Goal: Information Seeking & Learning: Find specific page/section

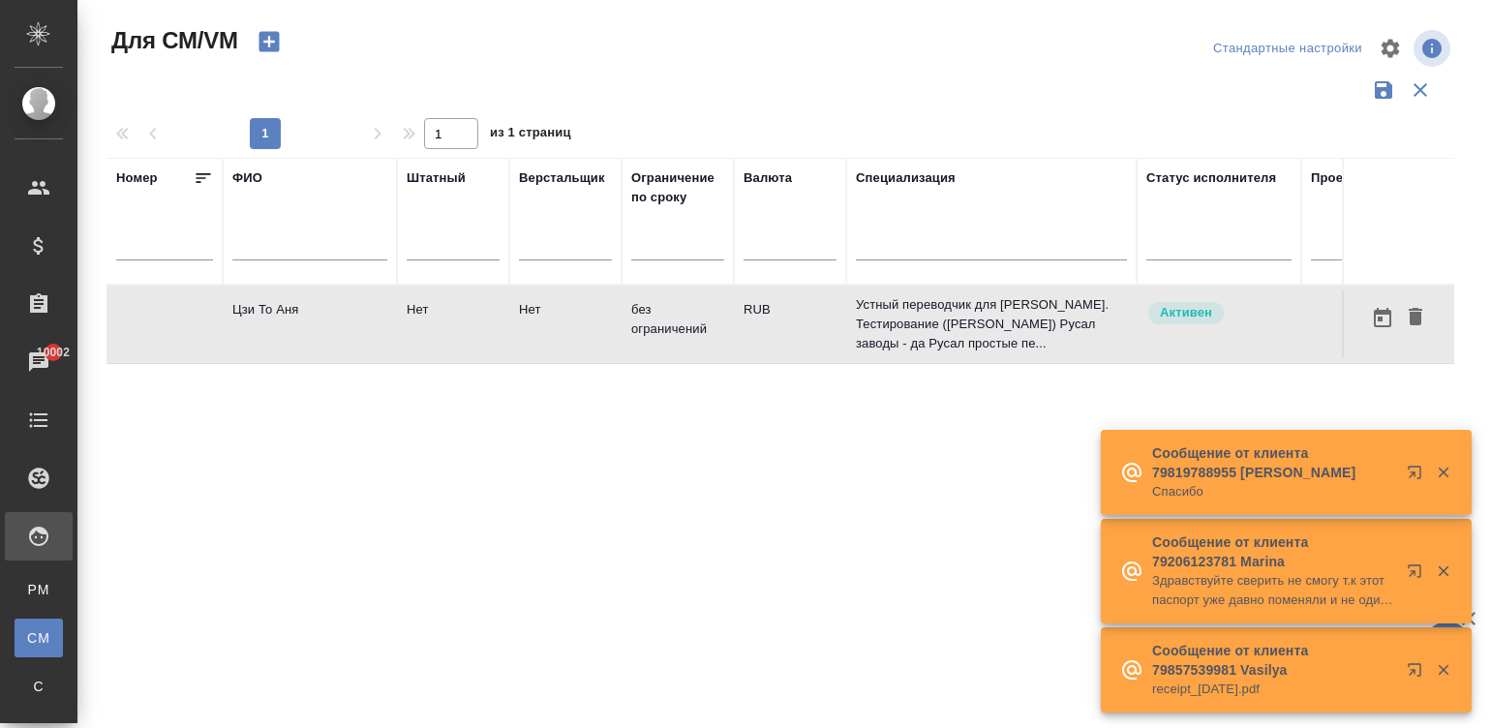
drag, startPoint x: 0, startPoint y: 0, endPoint x: 795, endPoint y: 247, distance: 832.2
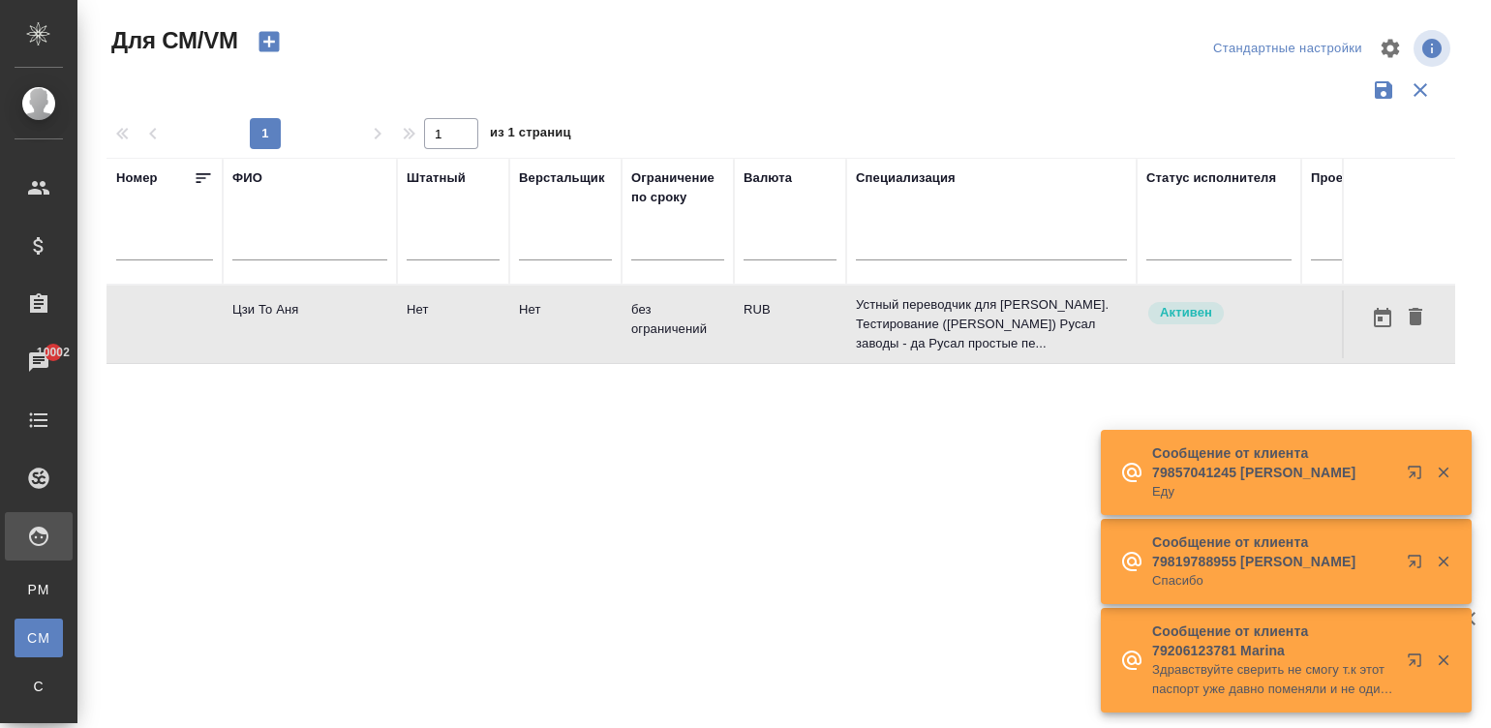
scroll to position [0, 739]
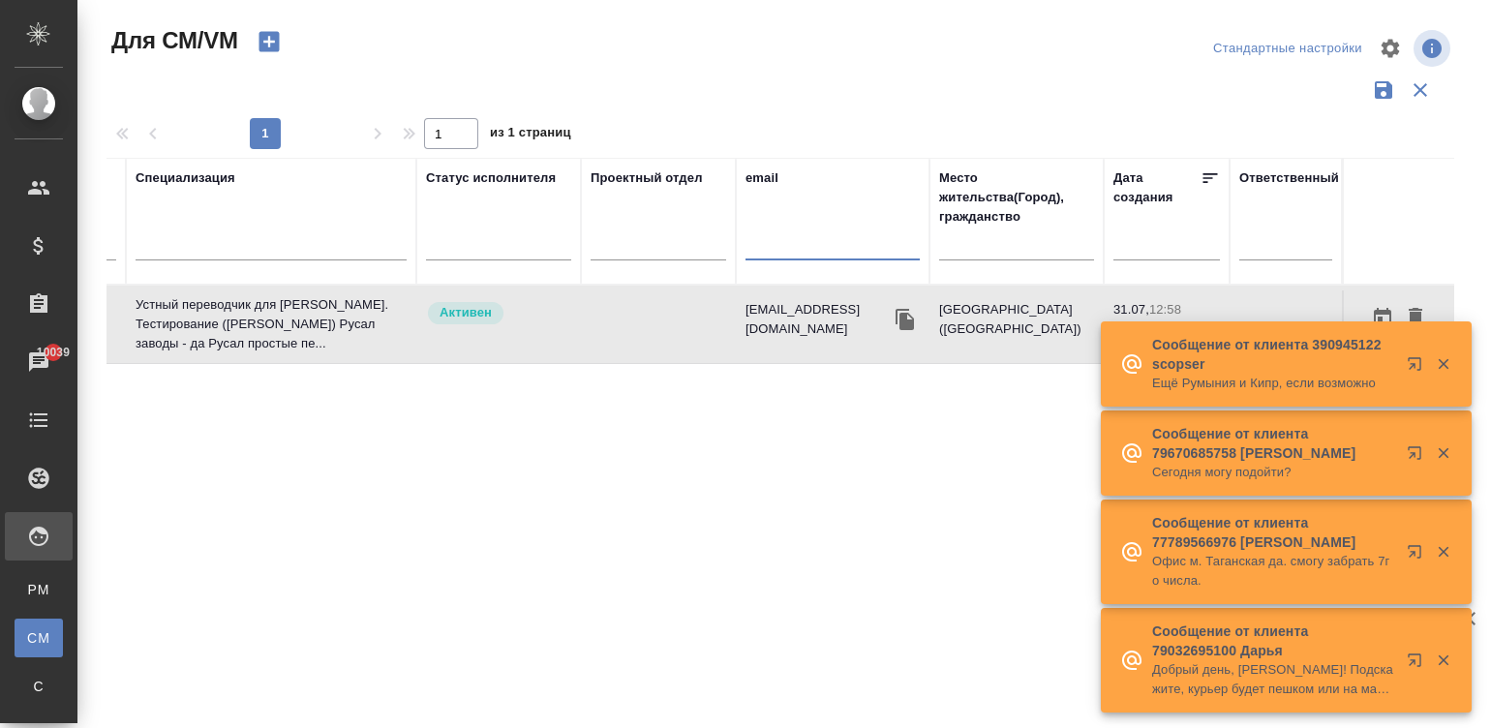
click at [552, 321] on table "Номер ФИО Штатный Верстальщик Ограничение по сроку Валюта Специализация Статус …" at bounding box center [420, 261] width 2068 height 206
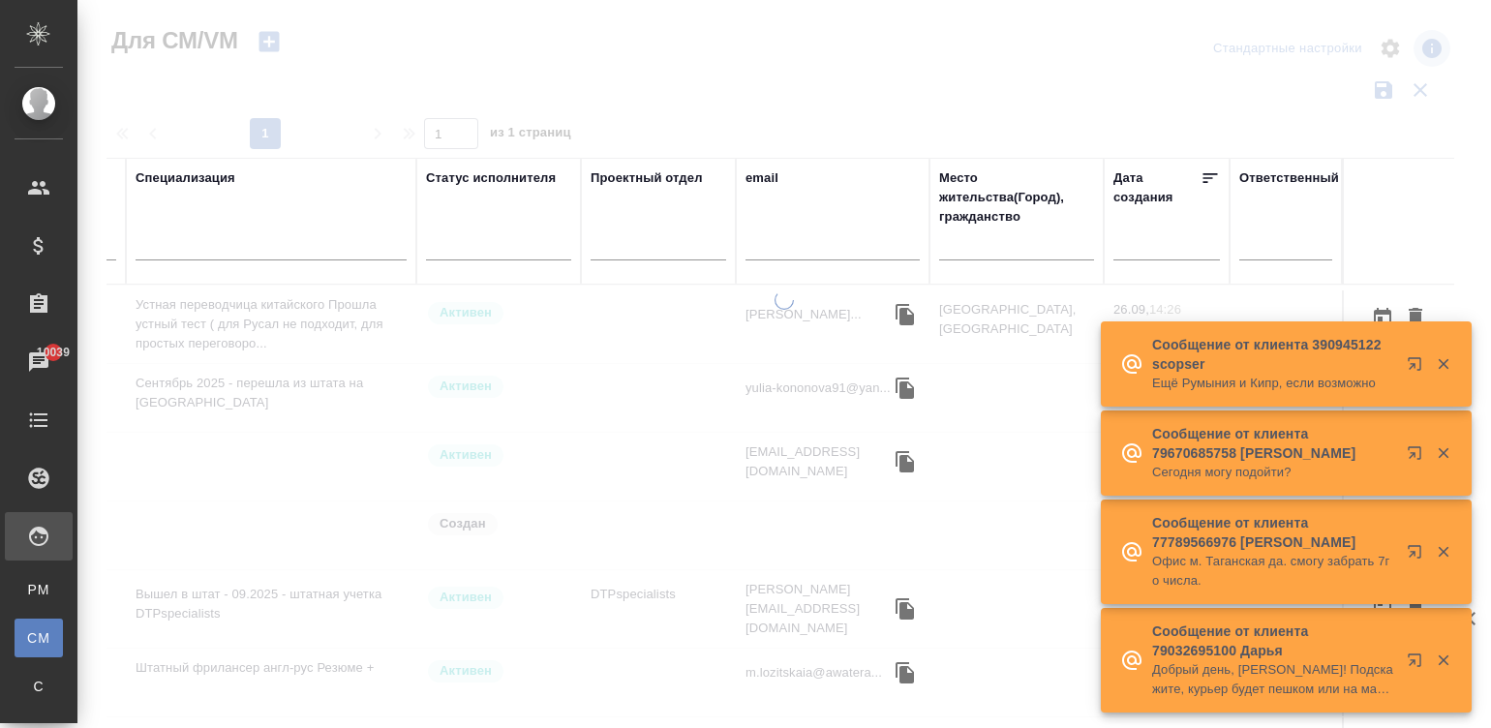
click at [677, 351] on div at bounding box center [783, 509] width 1413 height 438
click at [1438, 359] on icon "button" at bounding box center [1443, 363] width 17 height 17
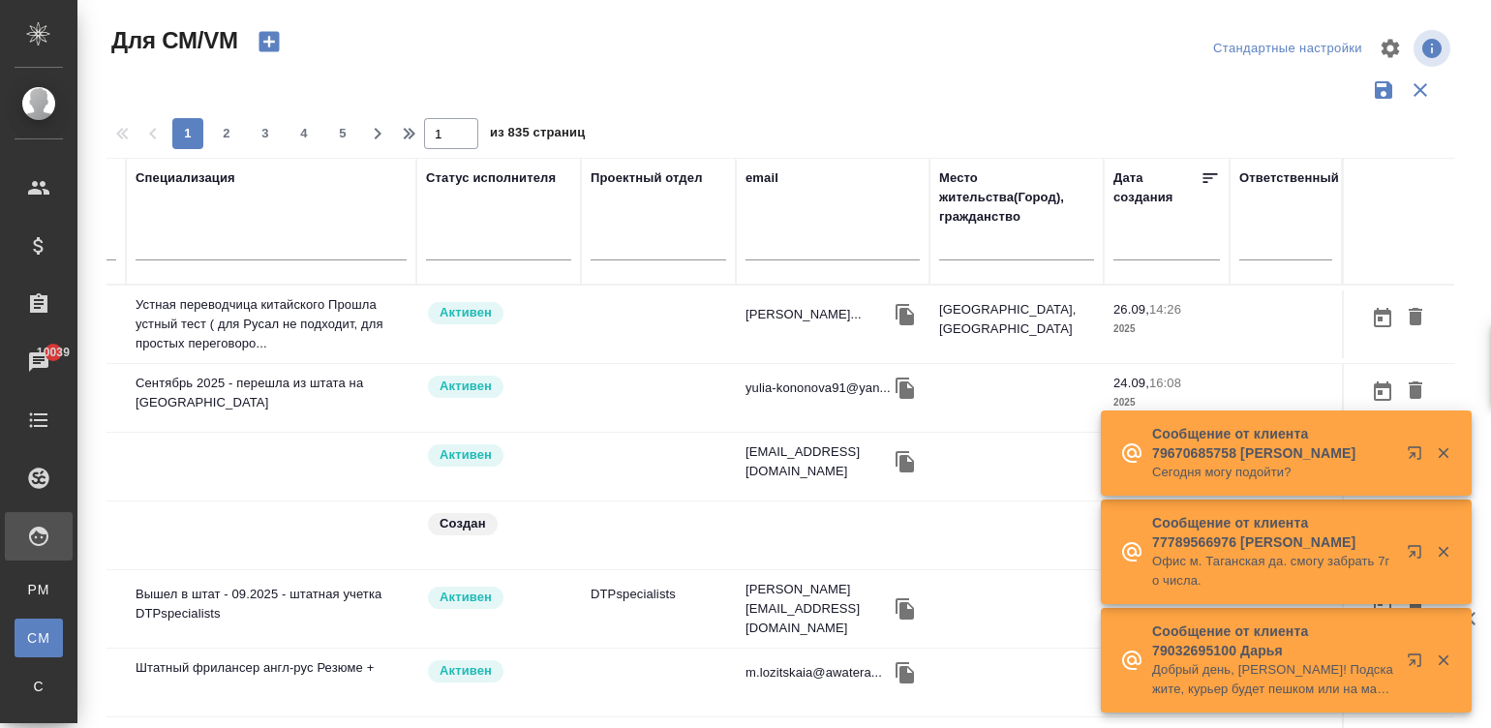
drag, startPoint x: 1438, startPoint y: 453, endPoint x: 336, endPoint y: 116, distance: 1152.0
click at [1438, 452] on icon "button" at bounding box center [1443, 452] width 17 height 17
click at [1444, 548] on icon "button" at bounding box center [1443, 551] width 17 height 17
click at [1449, 658] on icon "button" at bounding box center [1443, 659] width 17 height 17
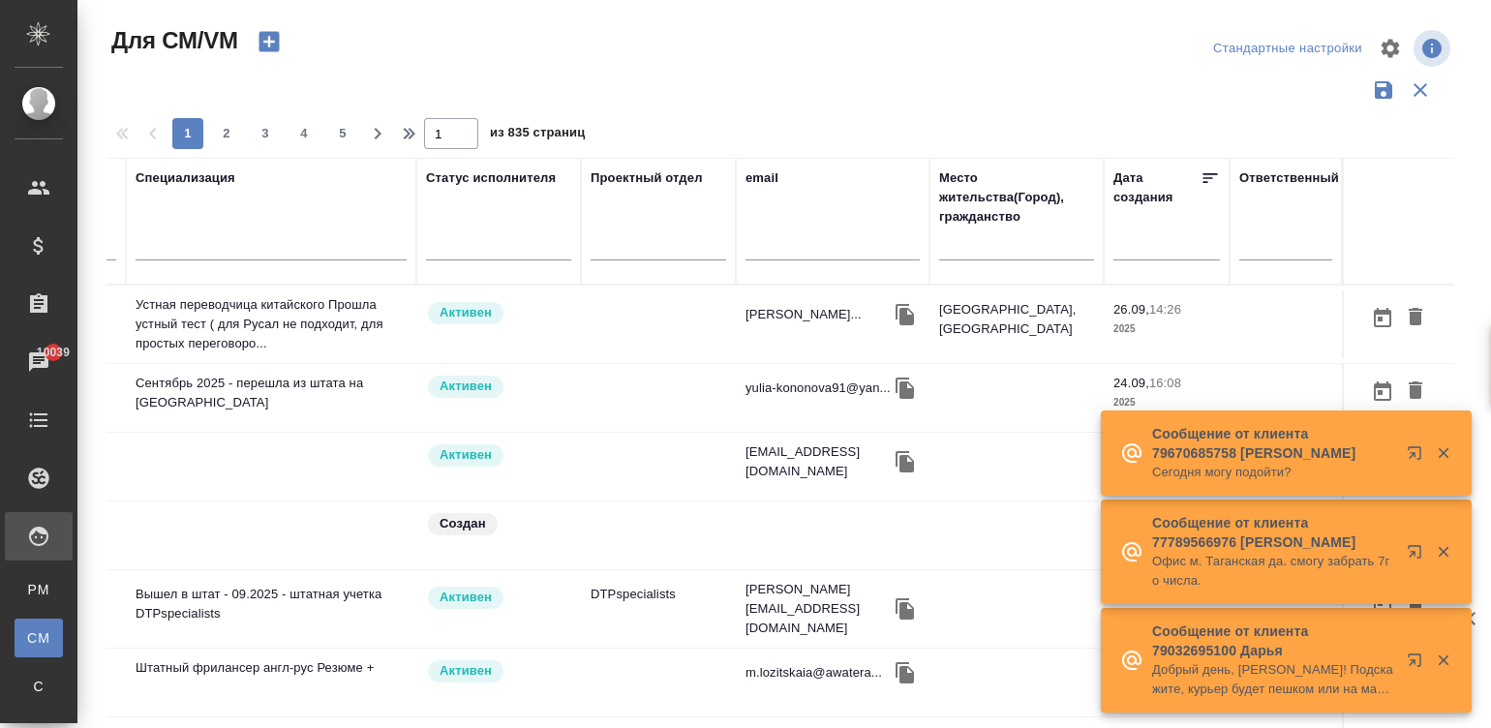
click at [172, 319] on tr "Нуждова Екатерина Нет Нет раз в месяц RUB Устная переводчица китайского Прошла …" at bounding box center [420, 325] width 2068 height 78
click at [261, 120] on button "3" at bounding box center [265, 133] width 31 height 31
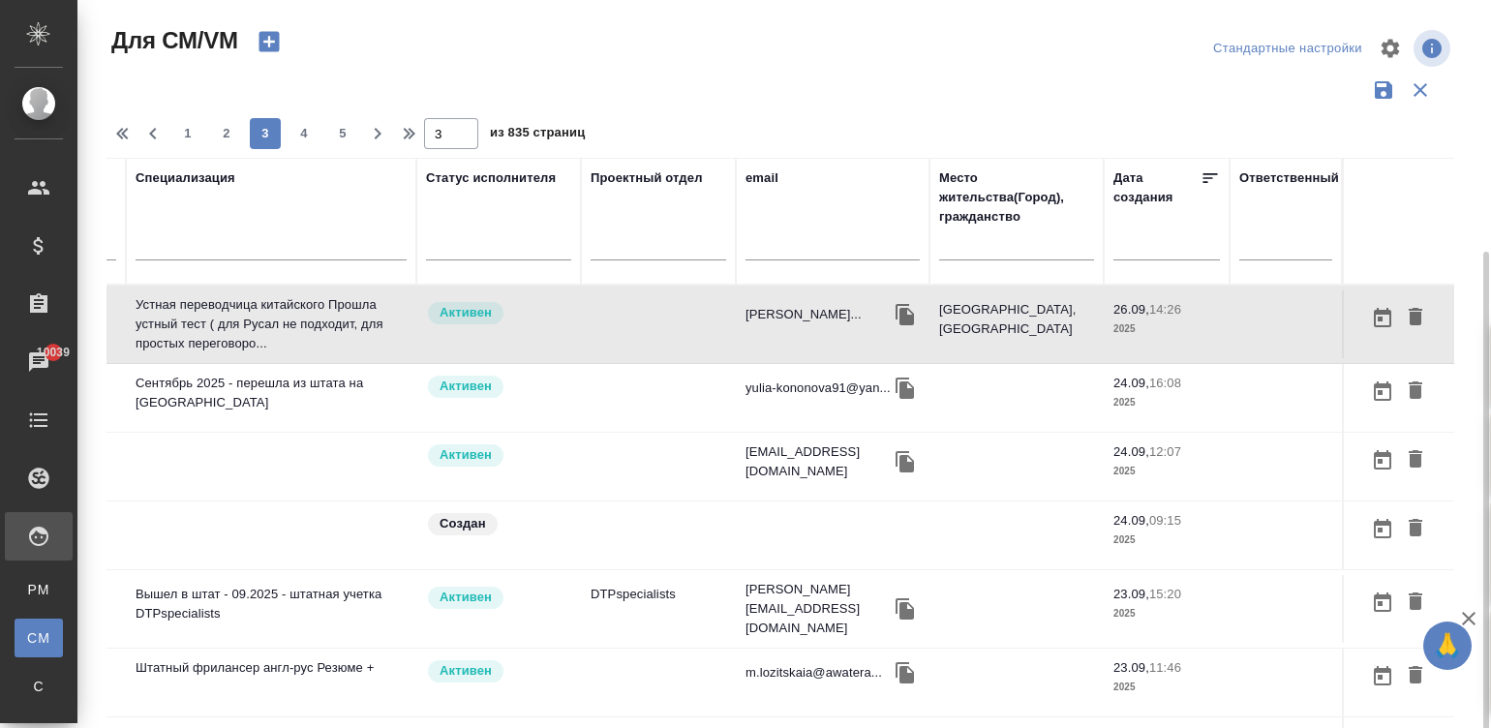
type input "3"
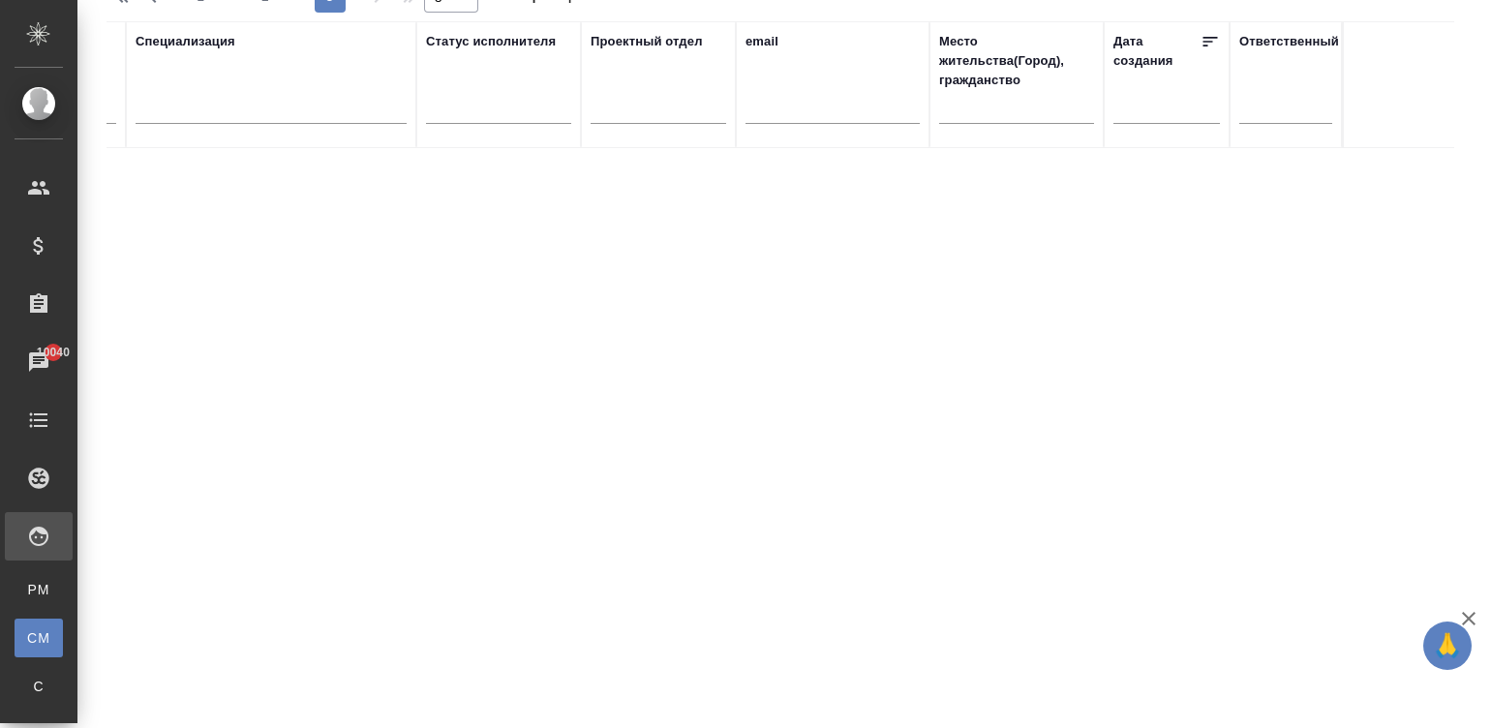
type input "сафонова"
drag, startPoint x: 151, startPoint y: 695, endPoint x: 187, endPoint y: 720, distance: 43.8
click at [187, 720] on div "Для СМ/VM Стандартные настройки 1 2 3 3 из 1 страниц Номер ФИО сафонова Штатный…" at bounding box center [788, 296] width 1384 height 865
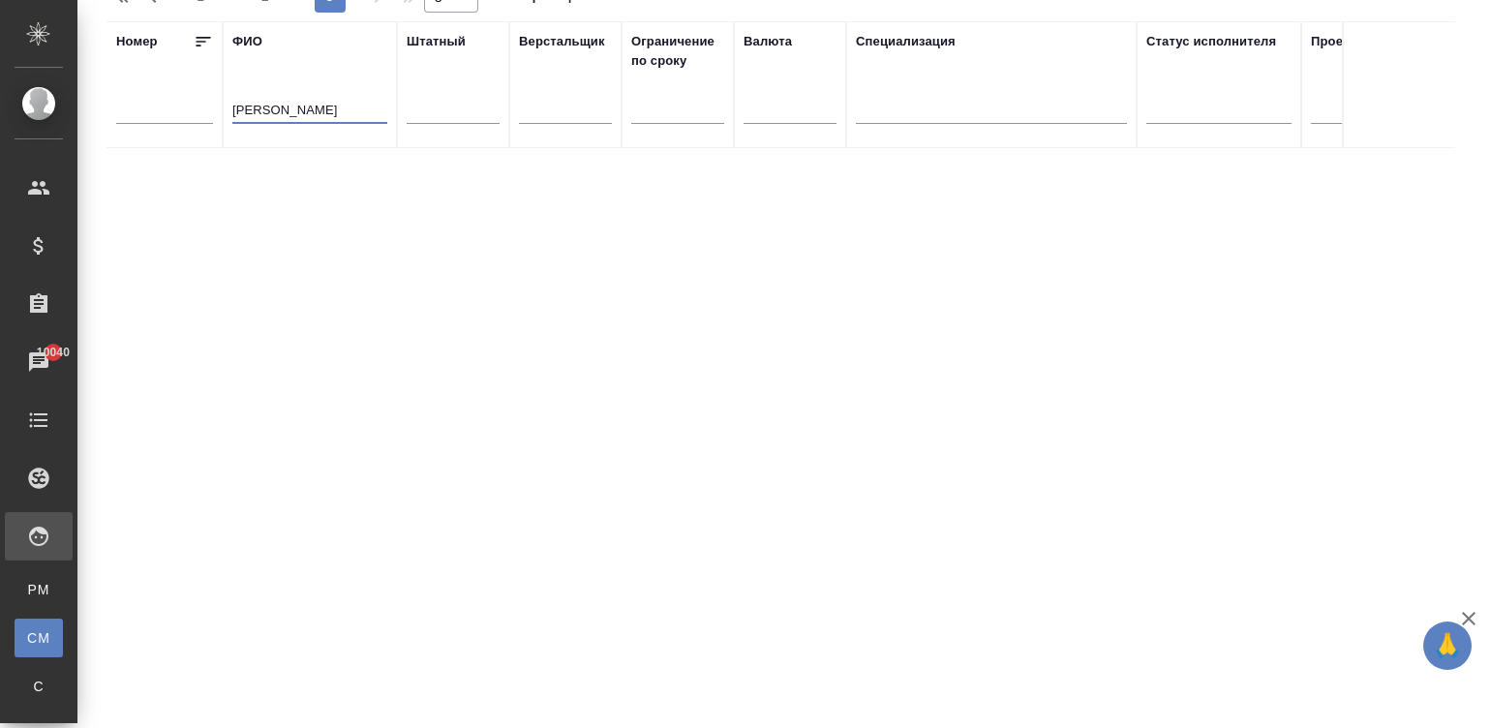
click at [310, 104] on input "сафонова" at bounding box center [309, 112] width 155 height 24
type input "1"
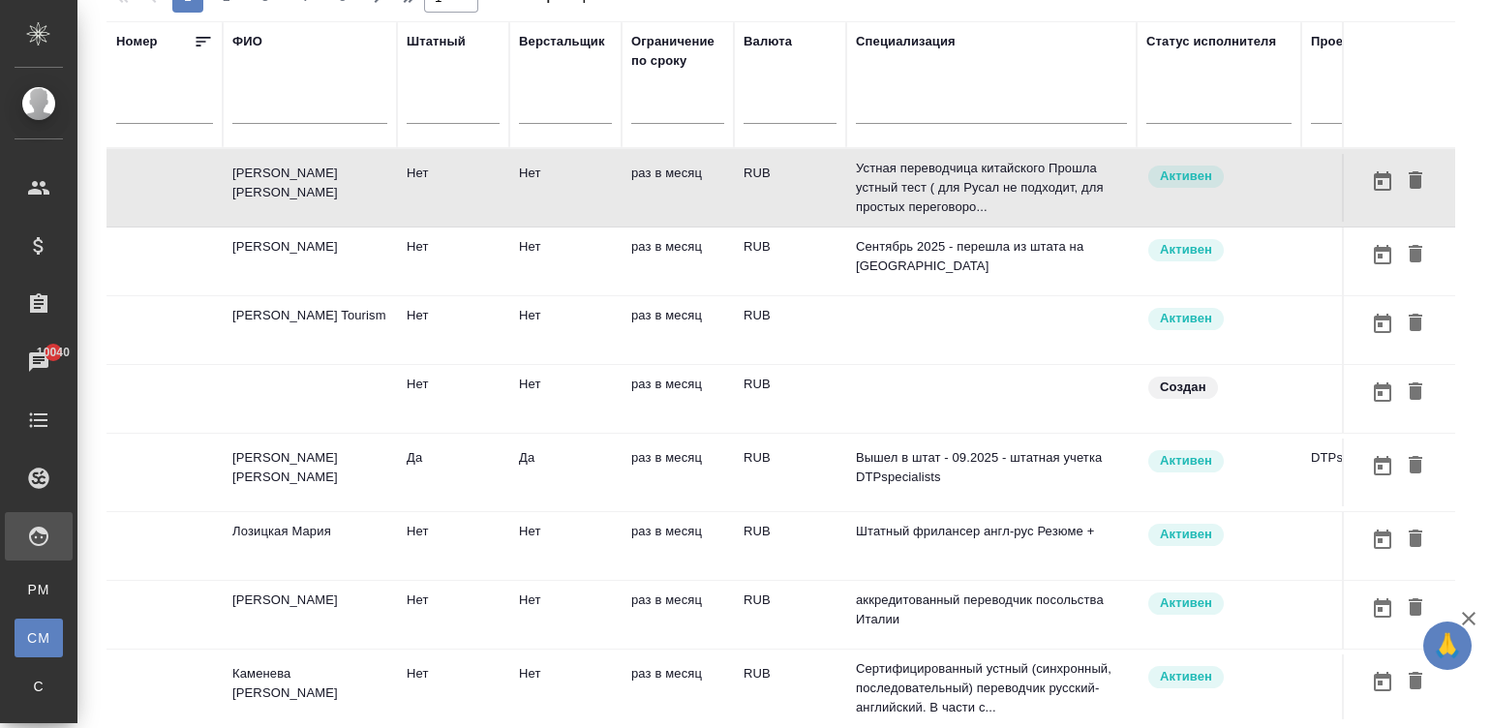
scroll to position [0, 739]
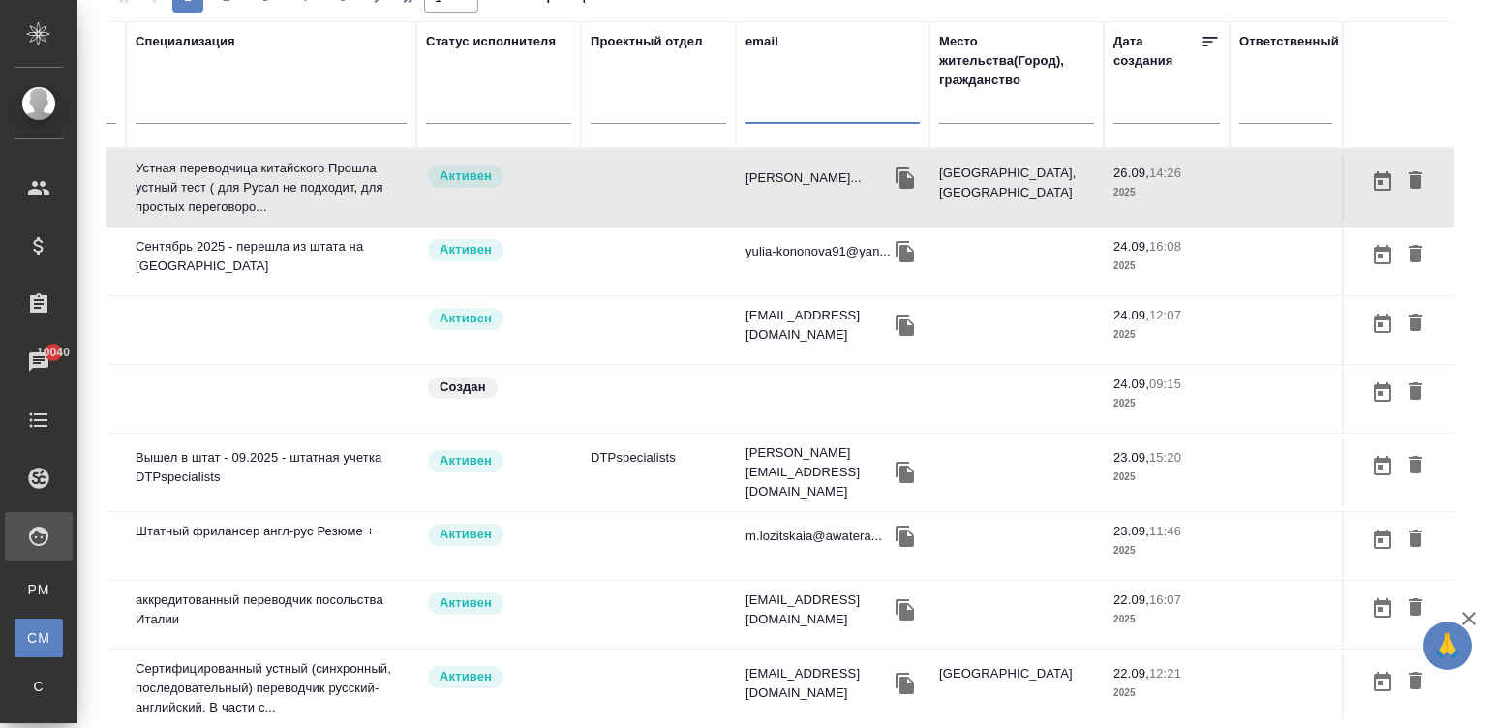
click at [827, 107] on input "text" at bounding box center [832, 112] width 174 height 24
paste input "annanet888@mail.ru"
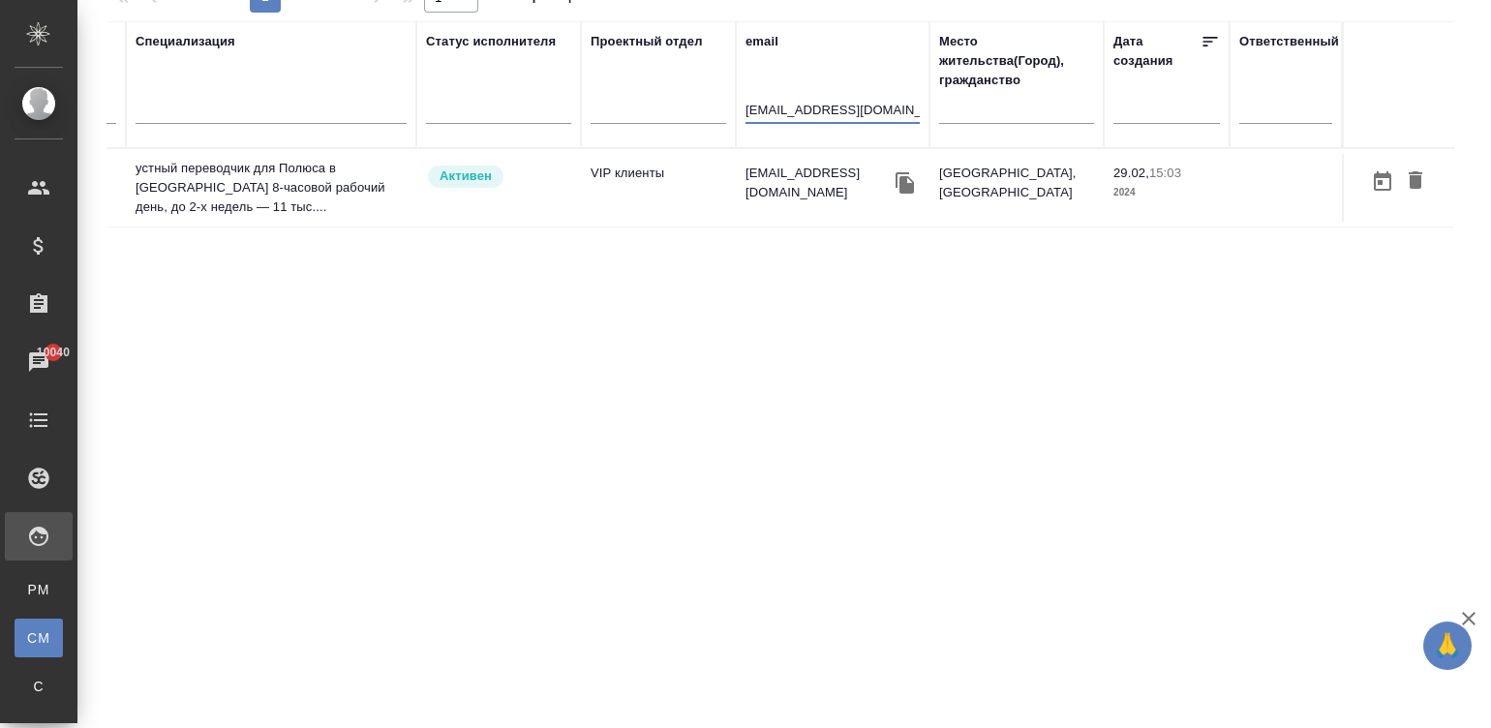
type input "annanet888@mail.ru"
click at [736, 182] on td "annanet888@mail.ru" at bounding box center [833, 188] width 194 height 68
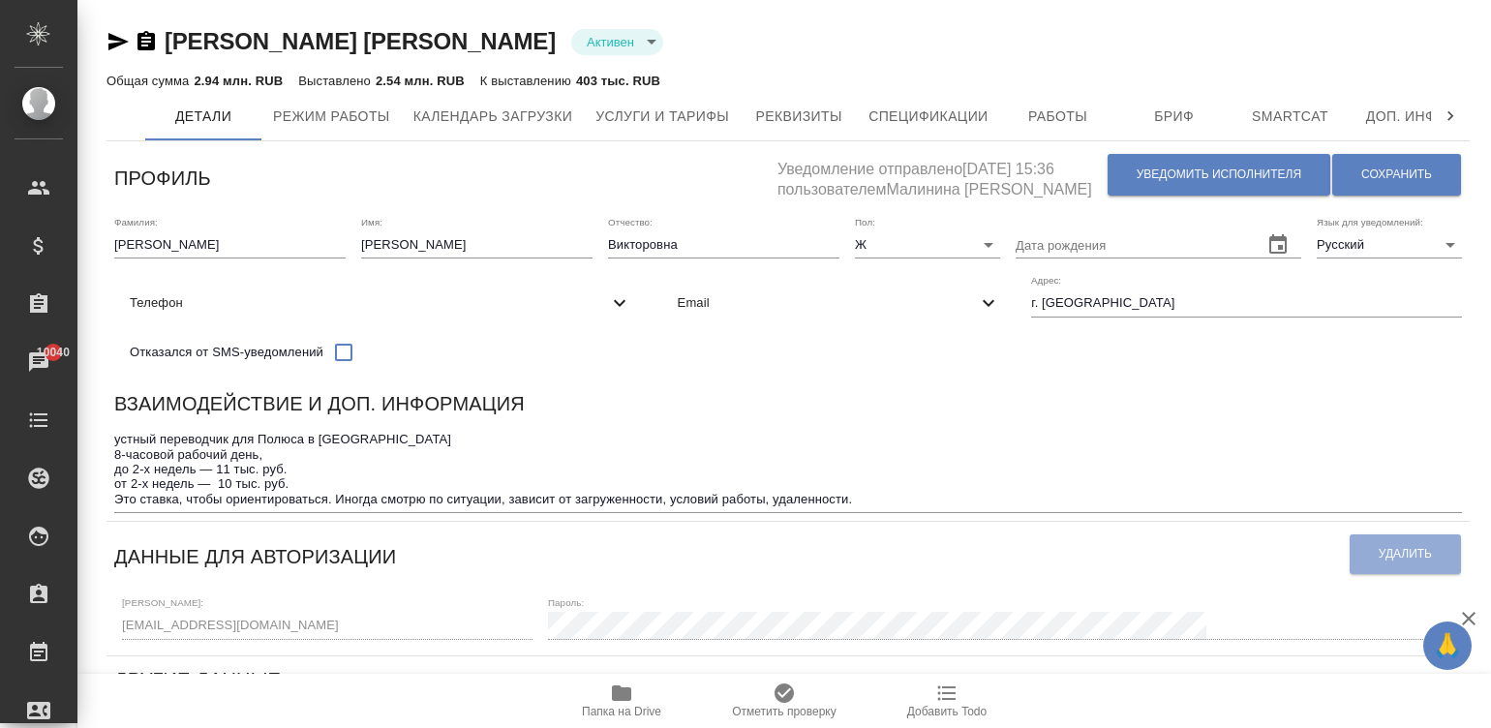
click at [915, 426] on div "Взаимодействие и доп. информация" at bounding box center [788, 407] width 1348 height 38
click at [1085, 116] on span "Работы" at bounding box center [1058, 117] width 93 height 24
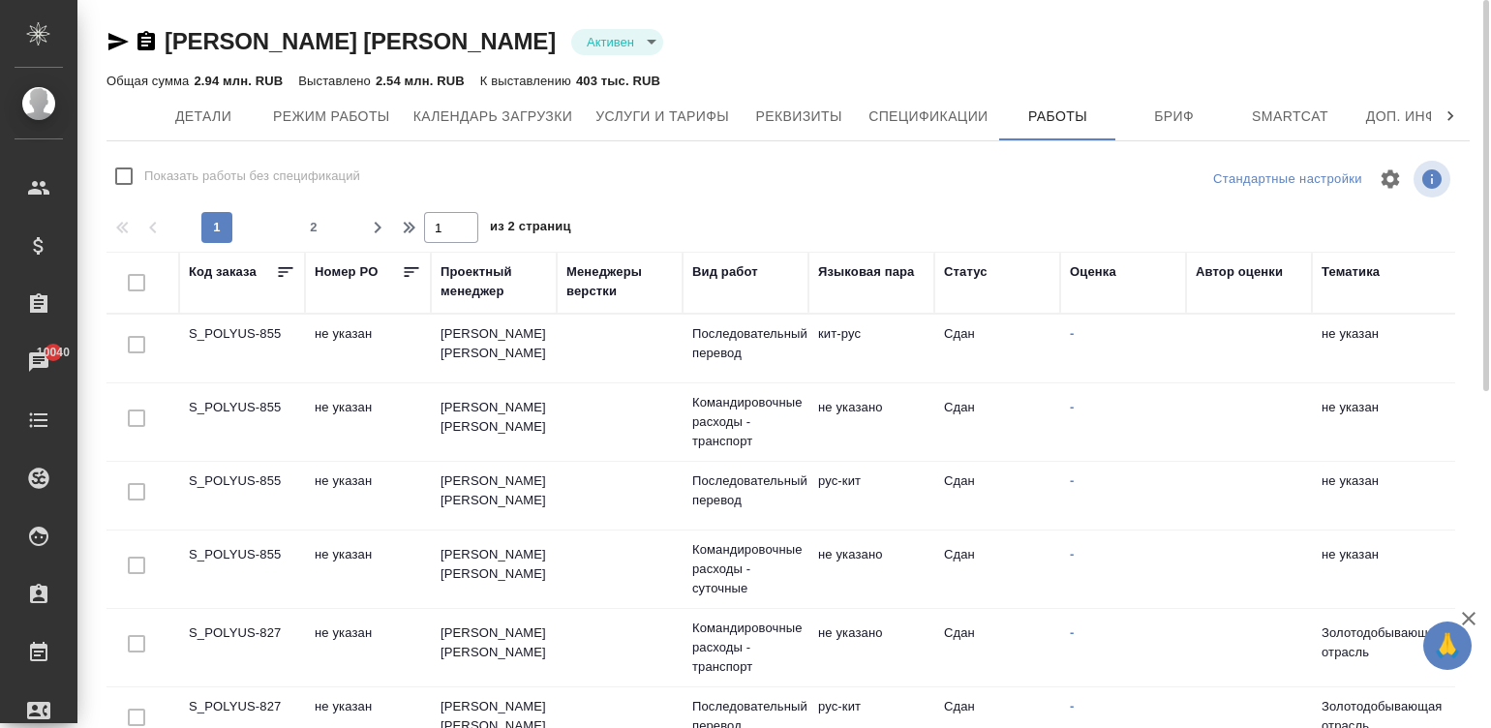
click at [864, 352] on td "кит-рус" at bounding box center [871, 349] width 126 height 68
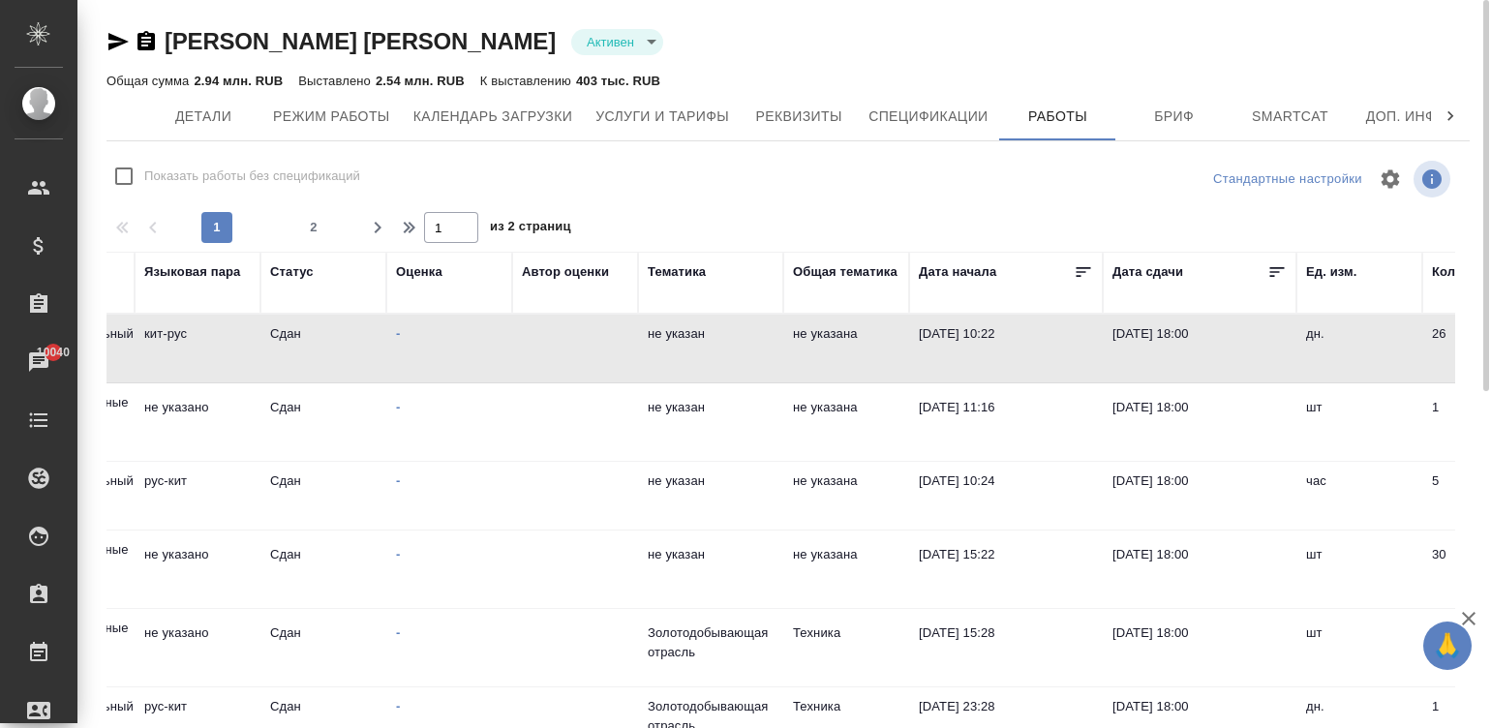
scroll to position [0, 671]
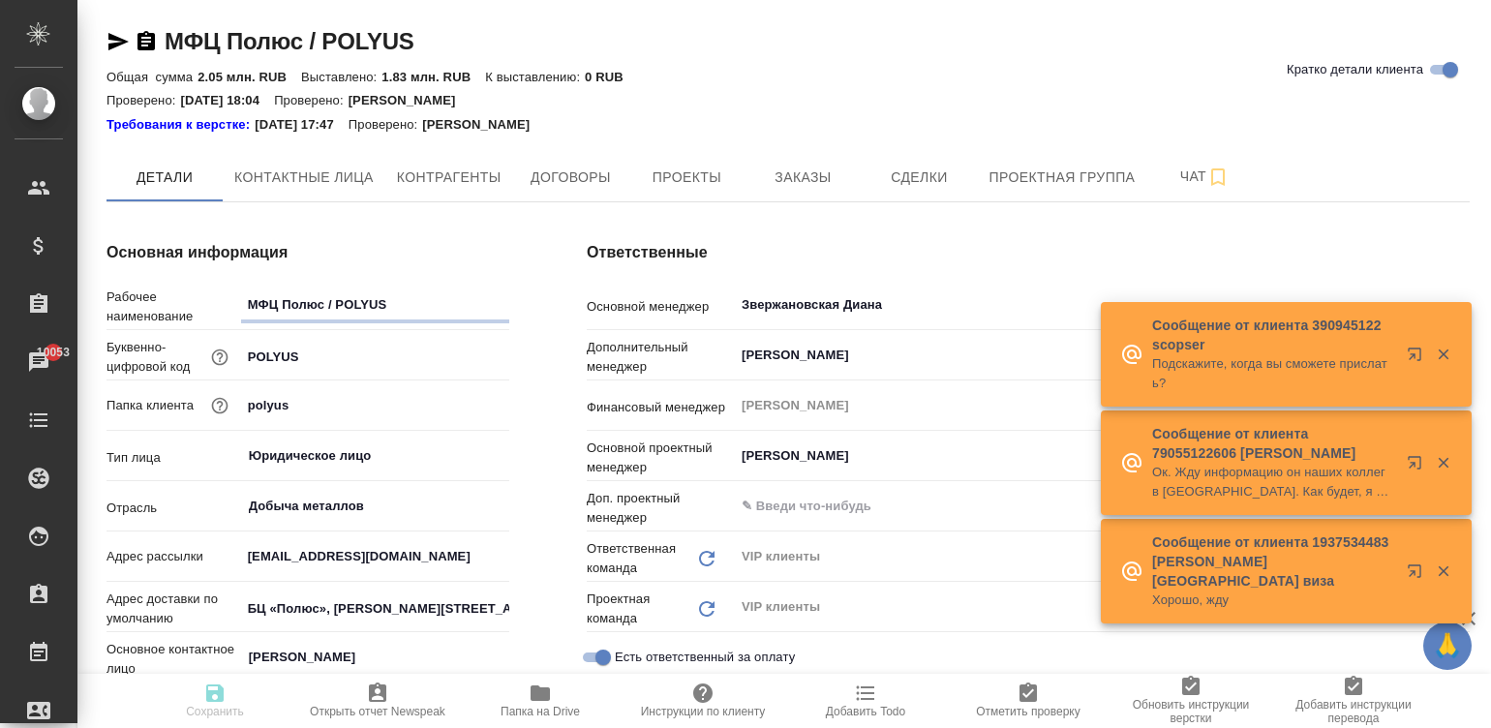
type textarea "x"
type input "(МБ) ООО "Монблан""
type textarea "x"
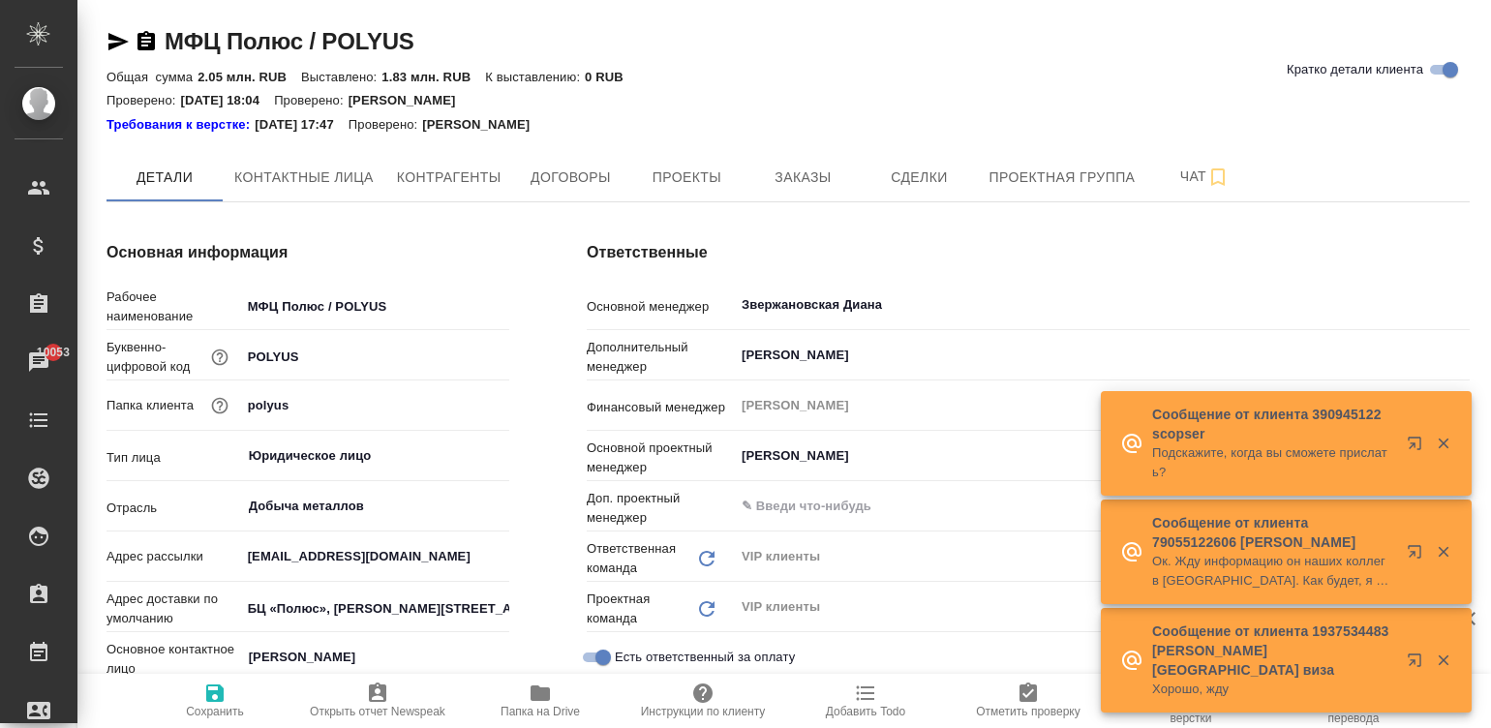
type textarea "x"
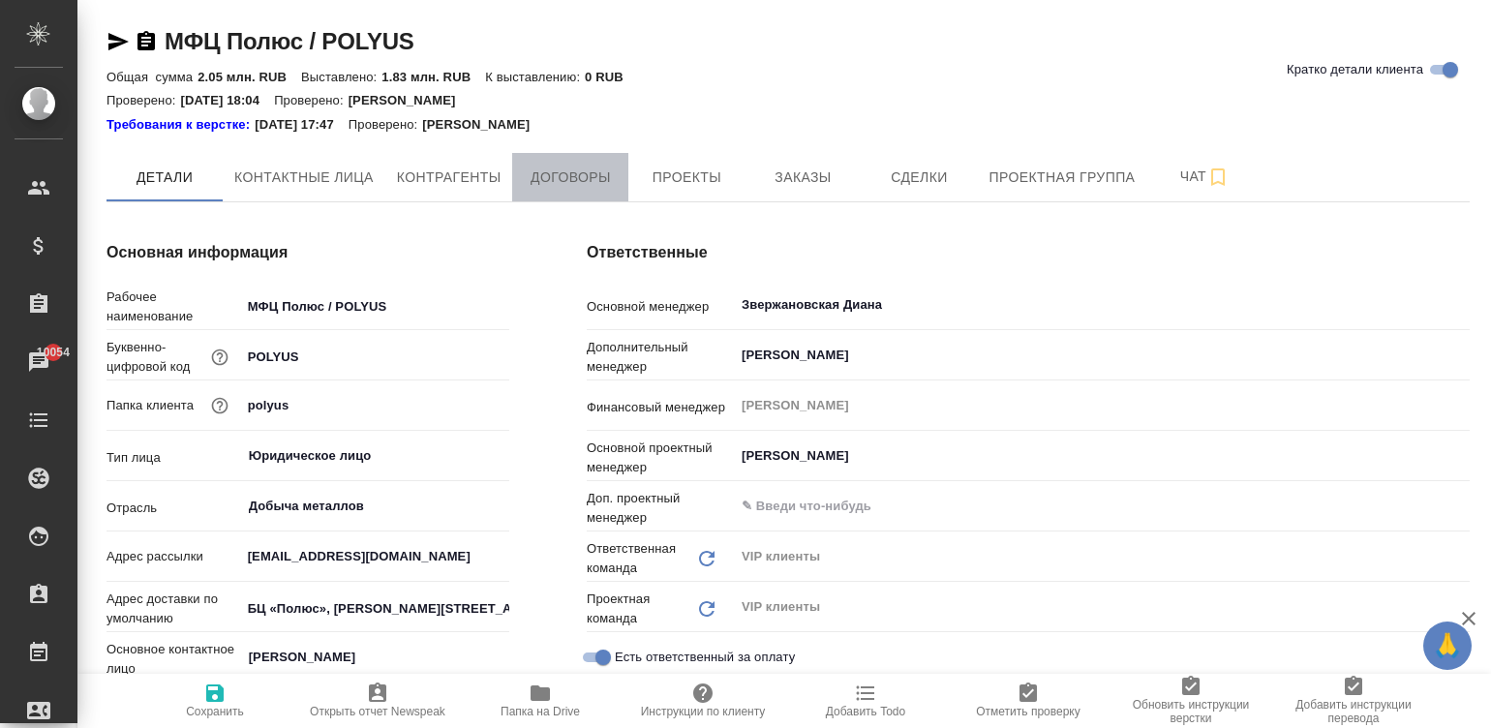
click at [551, 181] on span "Договоры" at bounding box center [570, 178] width 93 height 24
